Goal: Information Seeking & Learning: Learn about a topic

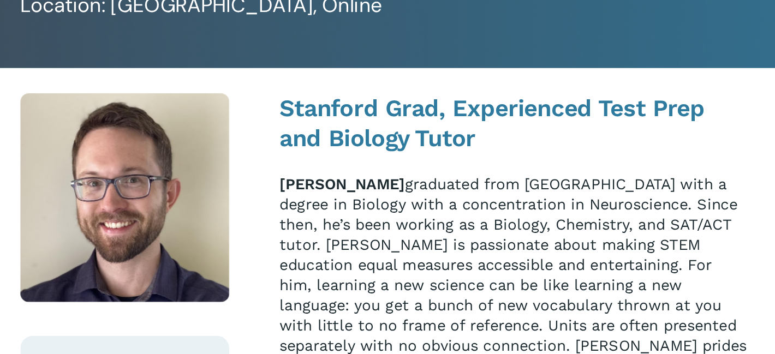
scroll to position [117, 0]
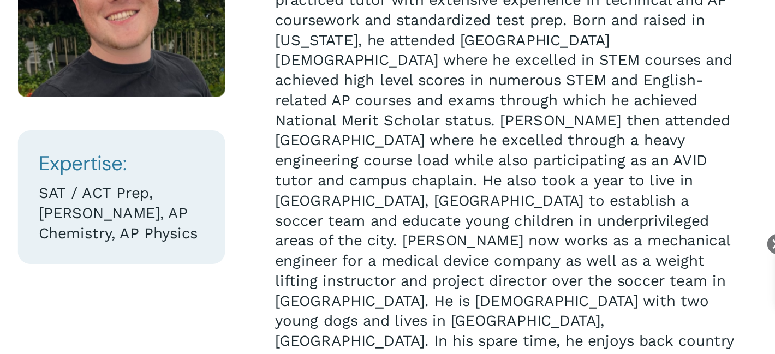
scroll to position [131, 0]
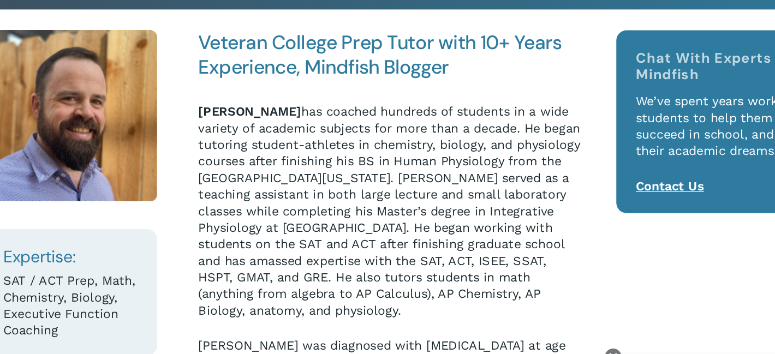
scroll to position [156, 0]
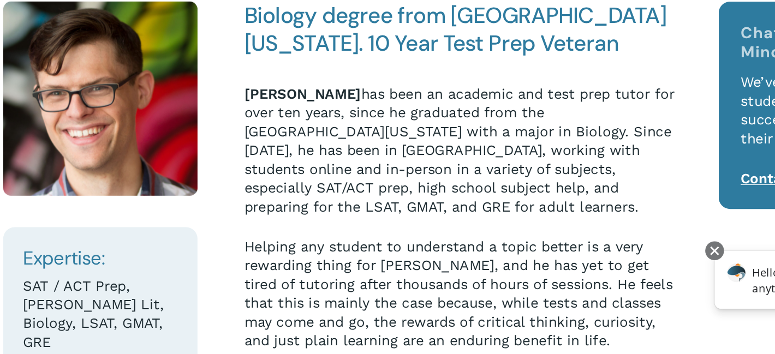
scroll to position [73, 0]
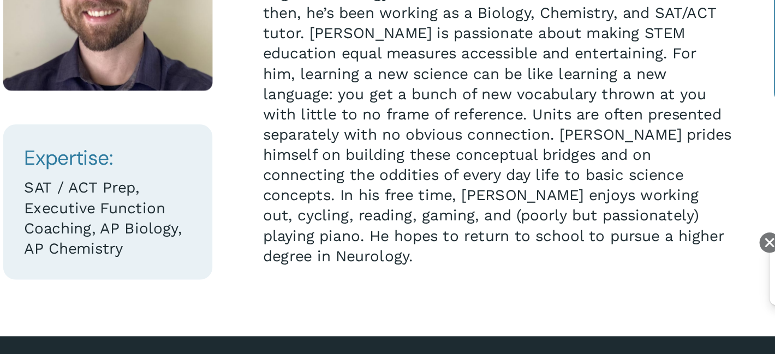
scroll to position [131, 0]
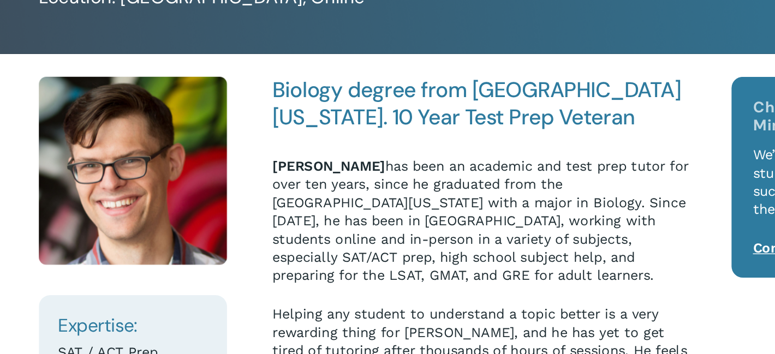
scroll to position [116, 0]
